Goal: Task Accomplishment & Management: Use online tool/utility

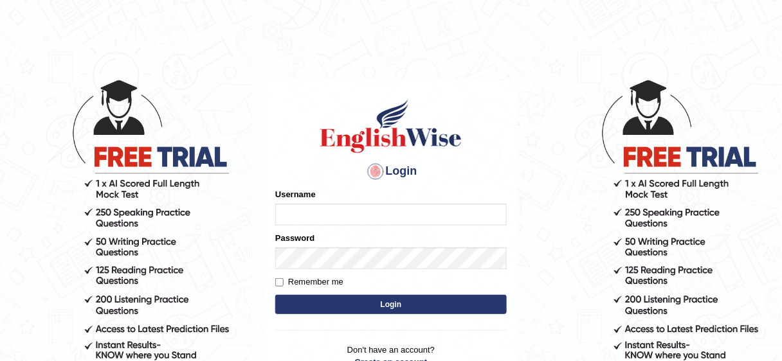
type input "bhuvaneswari_parramatta"
click at [359, 299] on button "Login" at bounding box center [390, 304] width 231 height 19
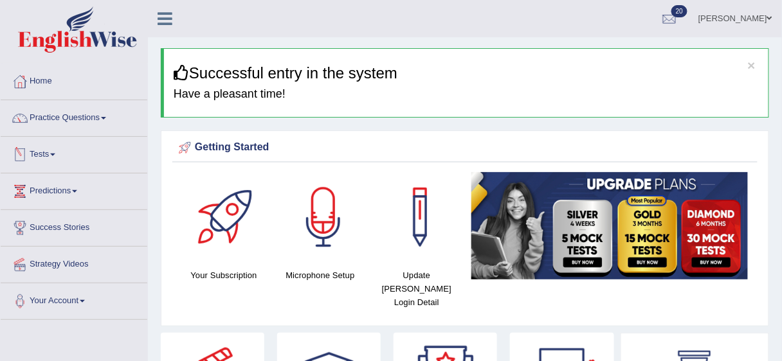
click at [55, 154] on span at bounding box center [52, 155] width 5 height 3
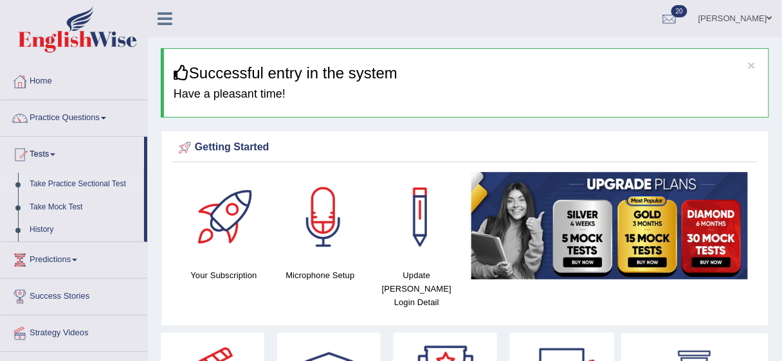
click at [69, 185] on link "Take Practice Sectional Test" at bounding box center [84, 184] width 120 height 23
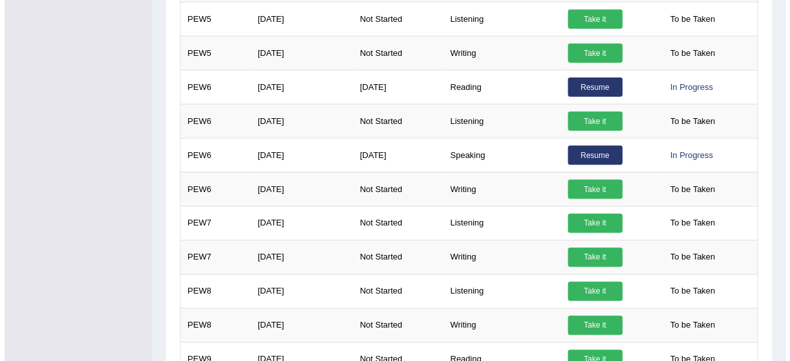
scroll to position [393, 0]
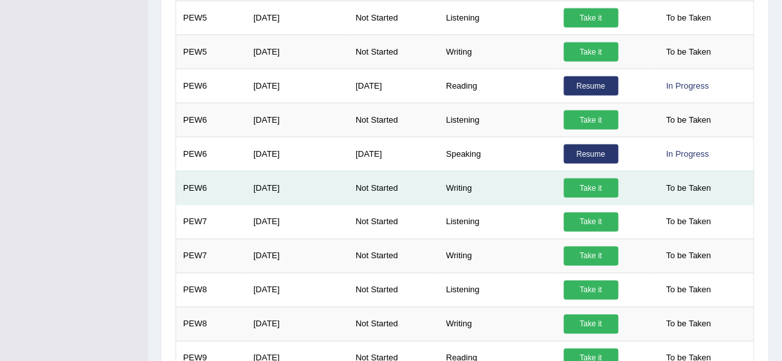
click at [602, 188] on link "Take it" at bounding box center [591, 188] width 55 height 19
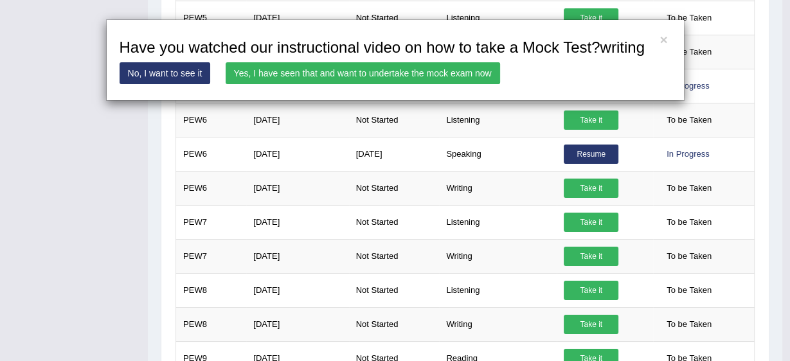
click at [478, 69] on link "Yes, I have seen that and want to undertake the mock exam now" at bounding box center [363, 73] width 275 height 22
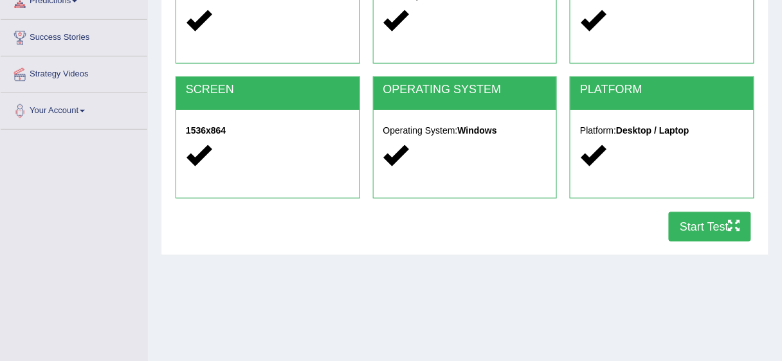
scroll to position [192, 0]
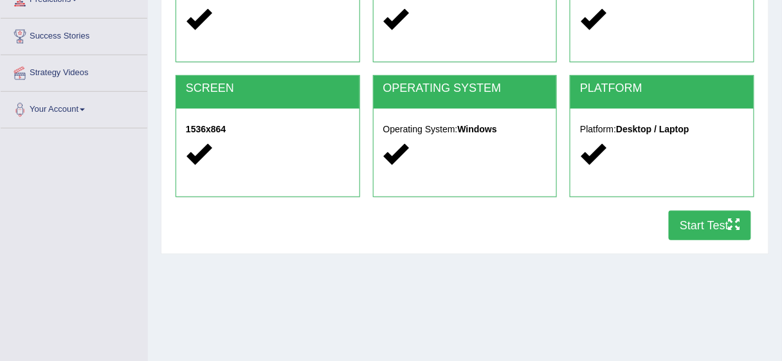
click at [680, 228] on button "Start Test" at bounding box center [710, 226] width 82 height 30
